Goal: Information Seeking & Learning: Compare options

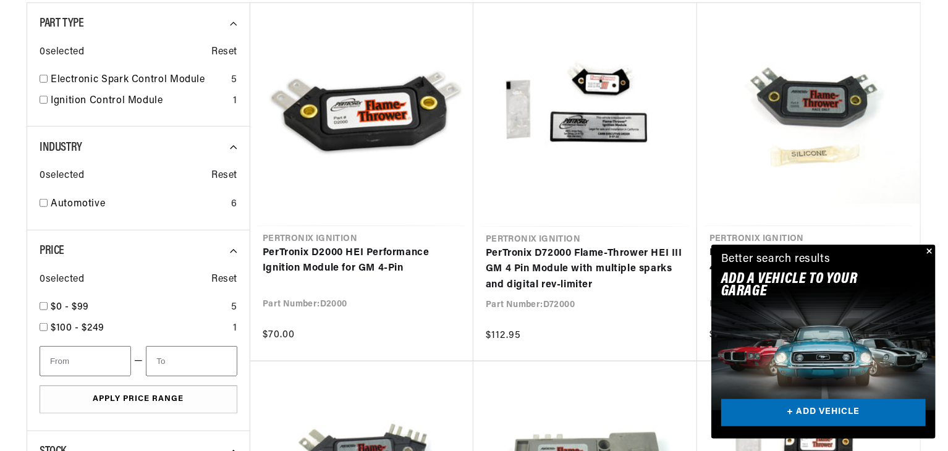
scroll to position [371, 0]
drag, startPoint x: 931, startPoint y: 252, endPoint x: 915, endPoint y: 248, distance: 17.2
click at [931, 251] on button "Close" at bounding box center [928, 252] width 15 height 15
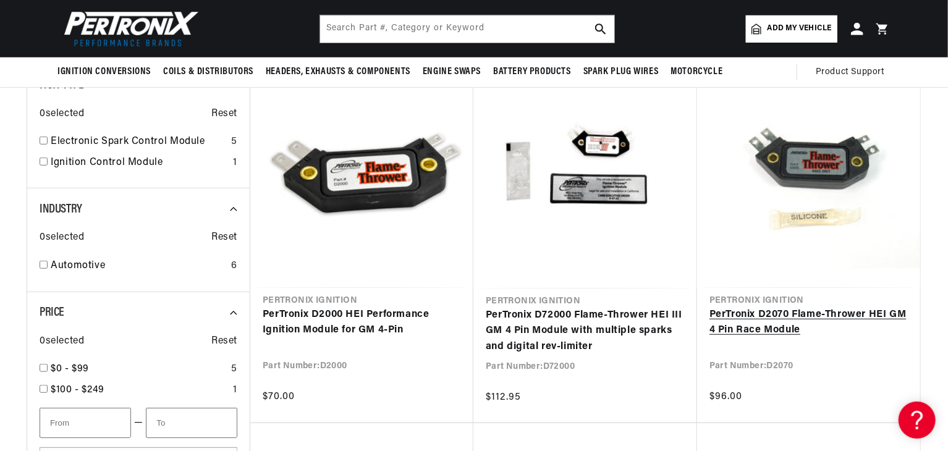
scroll to position [0, 11]
click at [839, 323] on link "PerTronix D2070 Flame-Thrower HEI GM 4 Pin Race Module" at bounding box center [808, 323] width 198 height 32
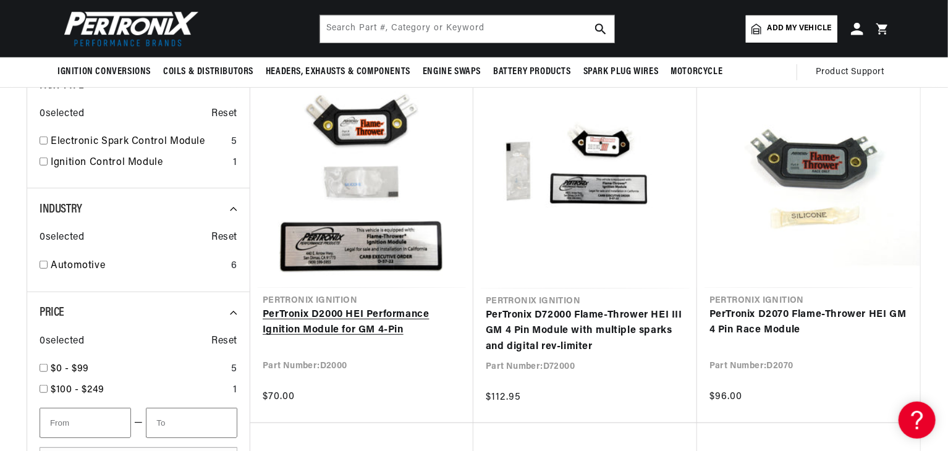
scroll to position [0, 771]
click at [393, 322] on link "PerTronix D2000 HEI Performance Ignition Module for GM 4-Pin" at bounding box center [362, 323] width 198 height 32
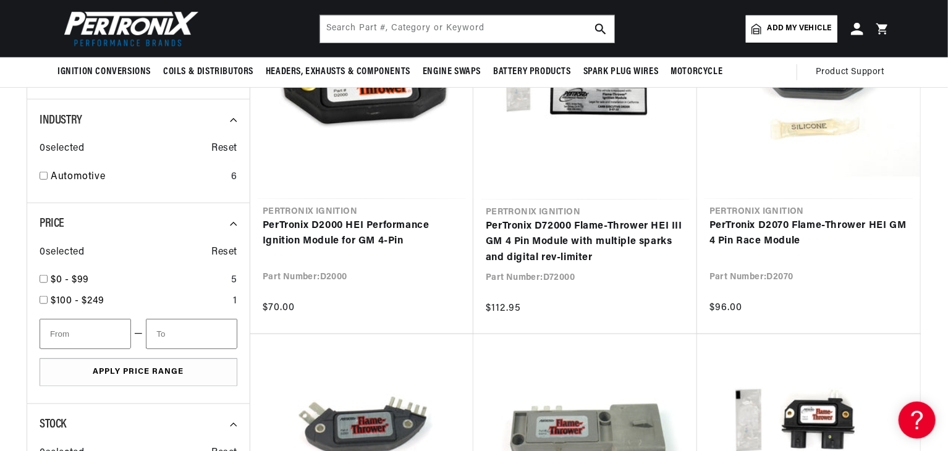
scroll to position [371, 0]
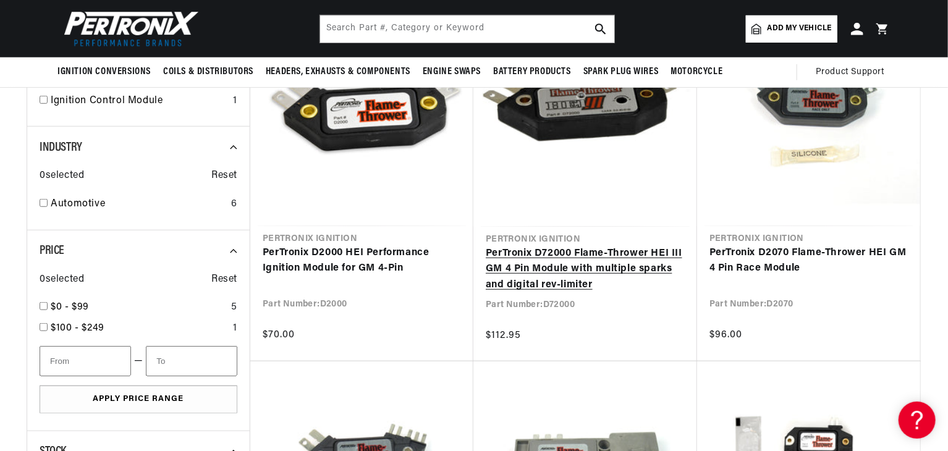
click at [599, 284] on link "PerTronix D72000 Flame-Thrower HEI III GM 4 Pin Module with multiple sparks and…" at bounding box center [585, 270] width 199 height 48
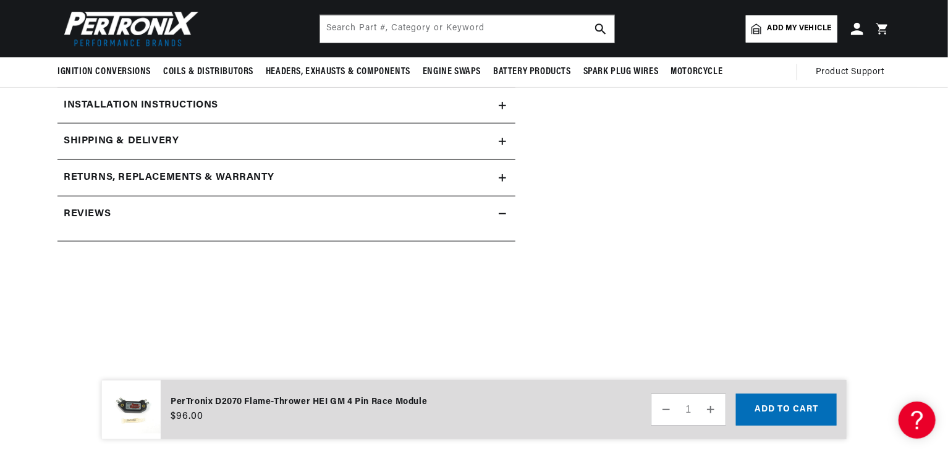
scroll to position [494, 0]
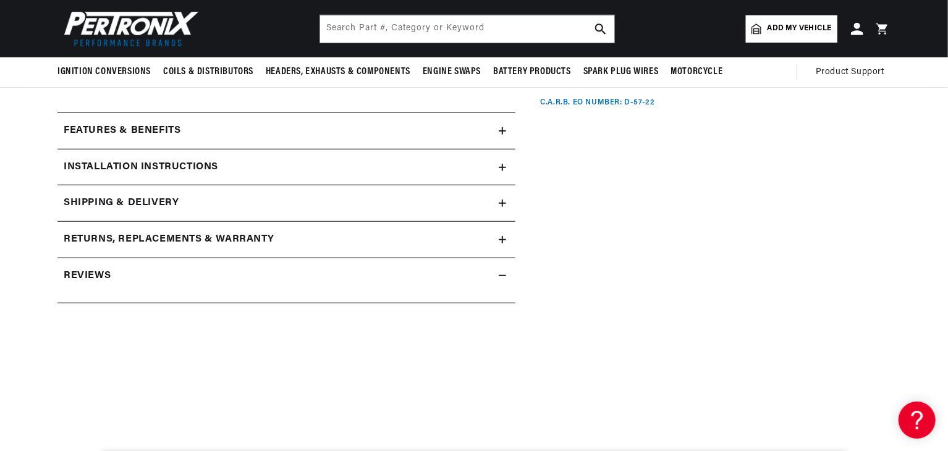
click at [251, 127] on div "Features & Benefits" at bounding box center [277, 131] width 441 height 16
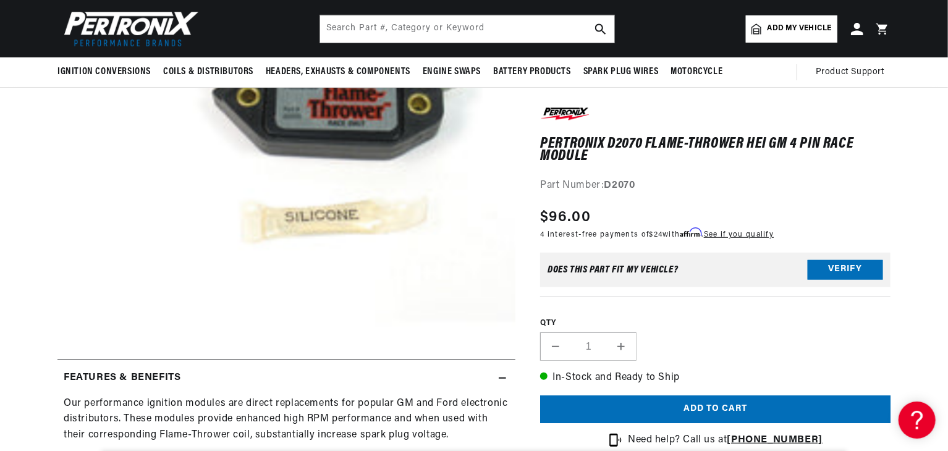
scroll to position [247, 0]
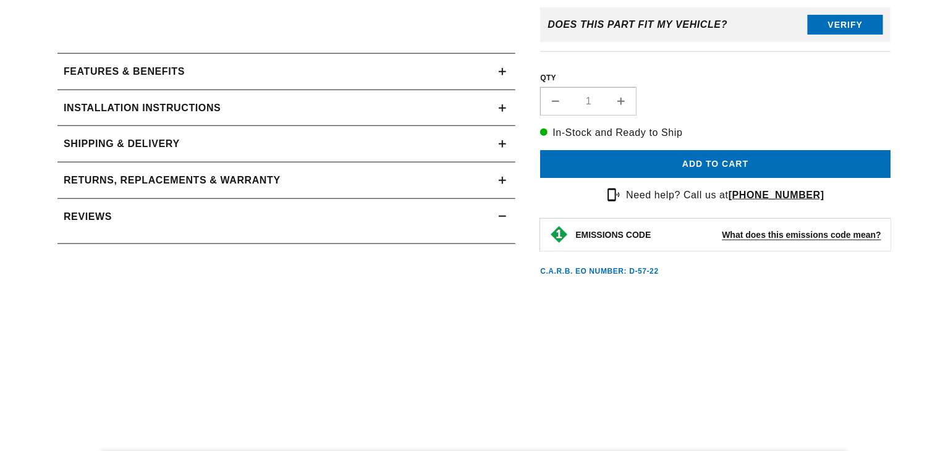
scroll to position [556, 0]
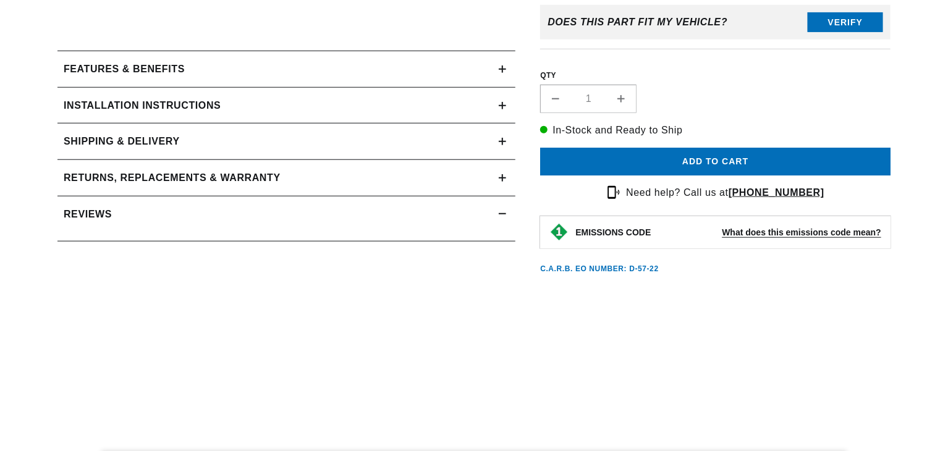
click at [188, 70] on div "Features & Benefits" at bounding box center [277, 69] width 441 height 16
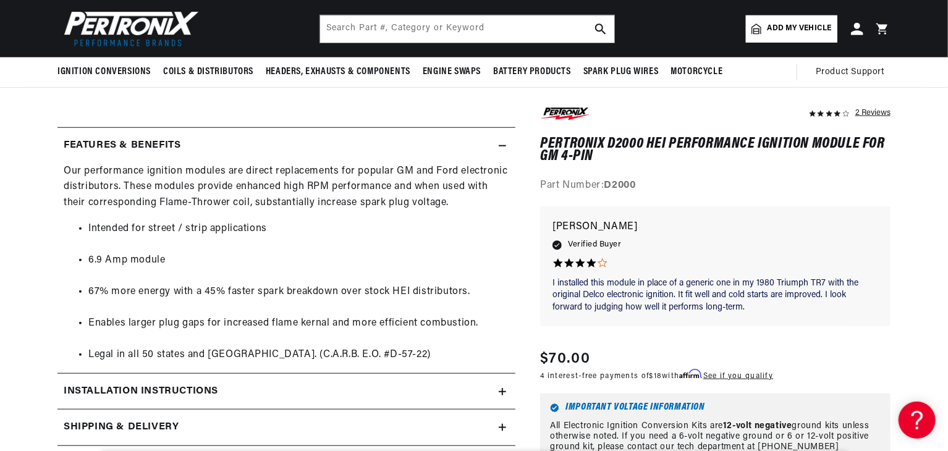
scroll to position [371, 0]
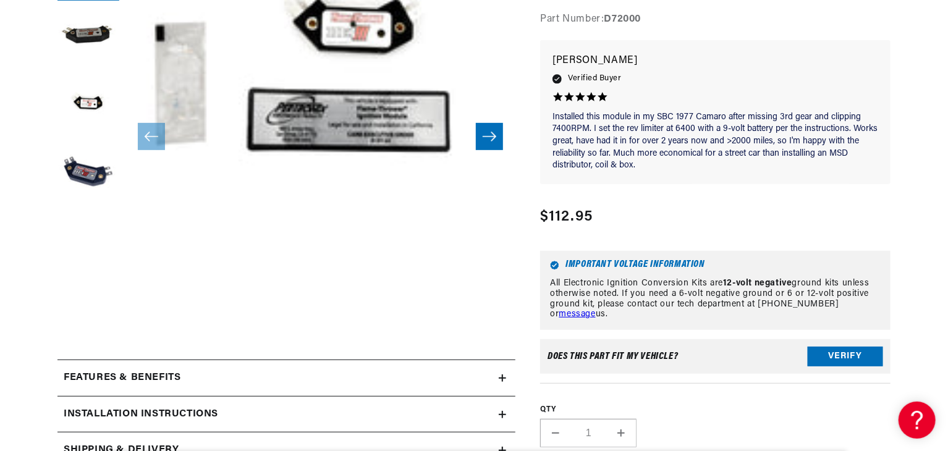
click at [486, 383] on div "Features & Benefits" at bounding box center [277, 378] width 441 height 16
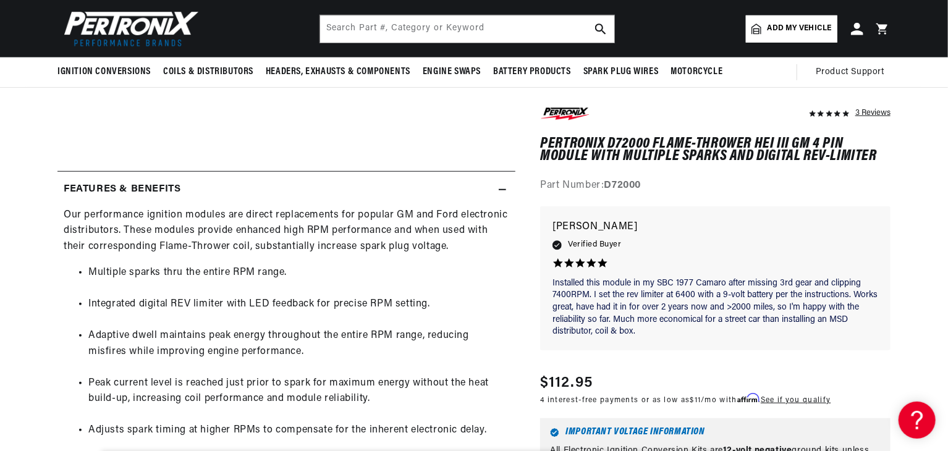
scroll to position [433, 0]
